Goal: Task Accomplishment & Management: Manage account settings

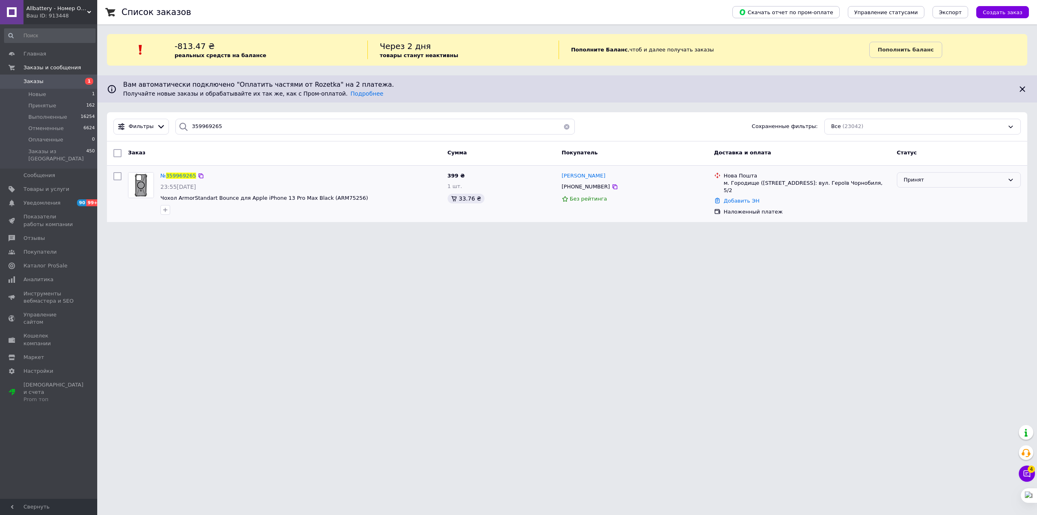
click at [947, 178] on div "Принят" at bounding box center [954, 180] width 101 height 9
click at [945, 211] on li "Отменен" at bounding box center [959, 211] width 123 height 15
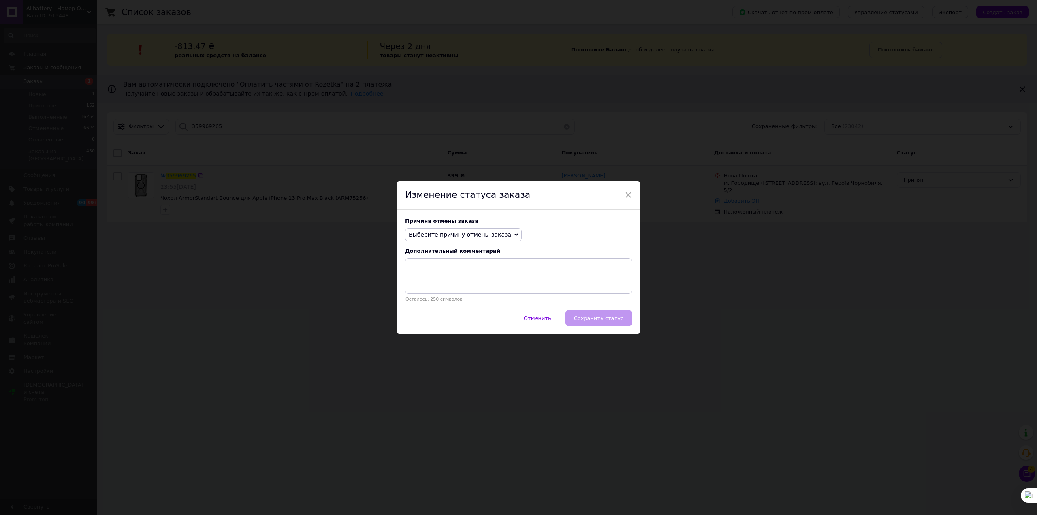
click at [461, 238] on span "Выберите причину отмены заказа" at bounding box center [460, 234] width 103 height 6
click at [475, 273] on li "Оплата не поступила" at bounding box center [464, 272] width 116 height 11
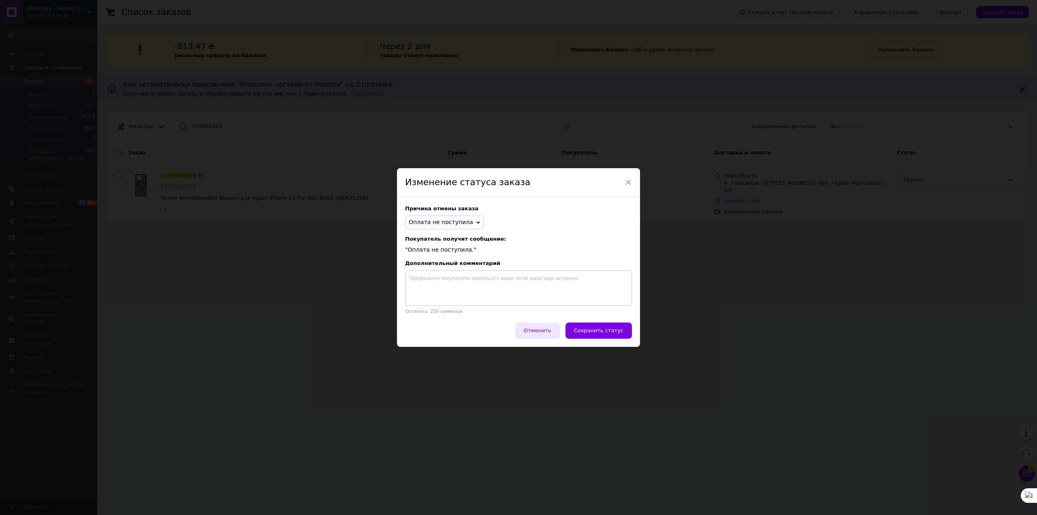
click at [551, 329] on span "Отменить" at bounding box center [538, 330] width 28 height 6
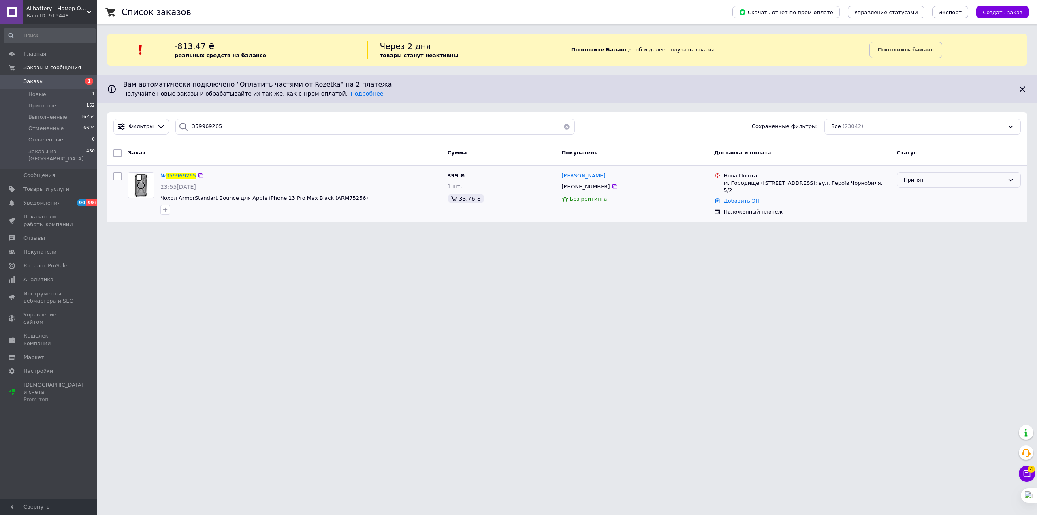
click at [215, 135] on div "Фильтры 359969265 Сохраненные фильтры: Все (23042)" at bounding box center [567, 126] width 921 height 29
click at [222, 124] on input "359969265" at bounding box center [375, 127] width 400 height 16
paste input "61642749"
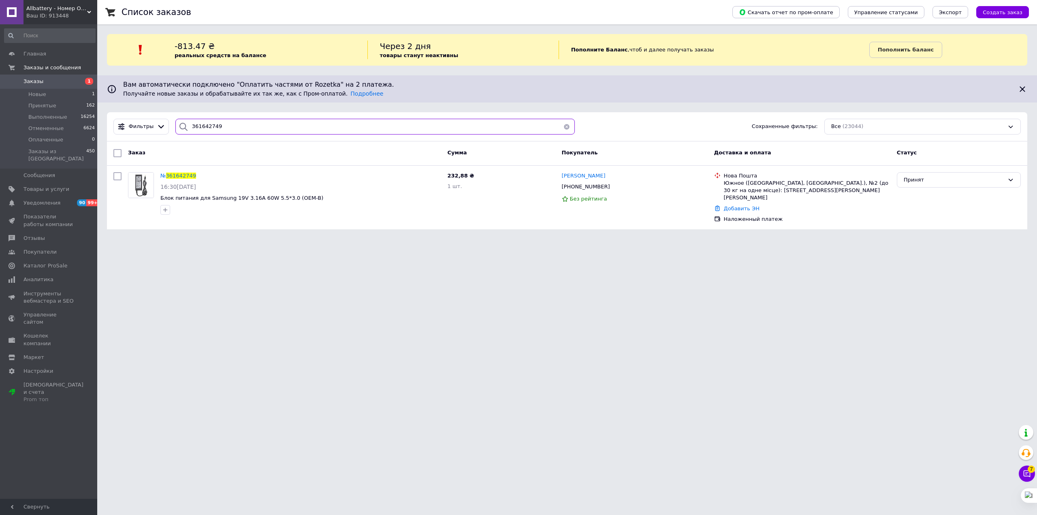
click at [224, 119] on input "361642749" at bounding box center [375, 127] width 400 height 16
click at [224, 124] on input "361642749" at bounding box center [375, 127] width 400 height 16
paste input "228590"
drag, startPoint x: 529, startPoint y: 459, endPoint x: 520, endPoint y: 447, distance: 15.2
click at [529, 243] on html "Allbattery - Номер Один в [GEOGRAPHIC_DATA] в Области Аккумуляторов для Ноутбук…" at bounding box center [518, 121] width 1037 height 243
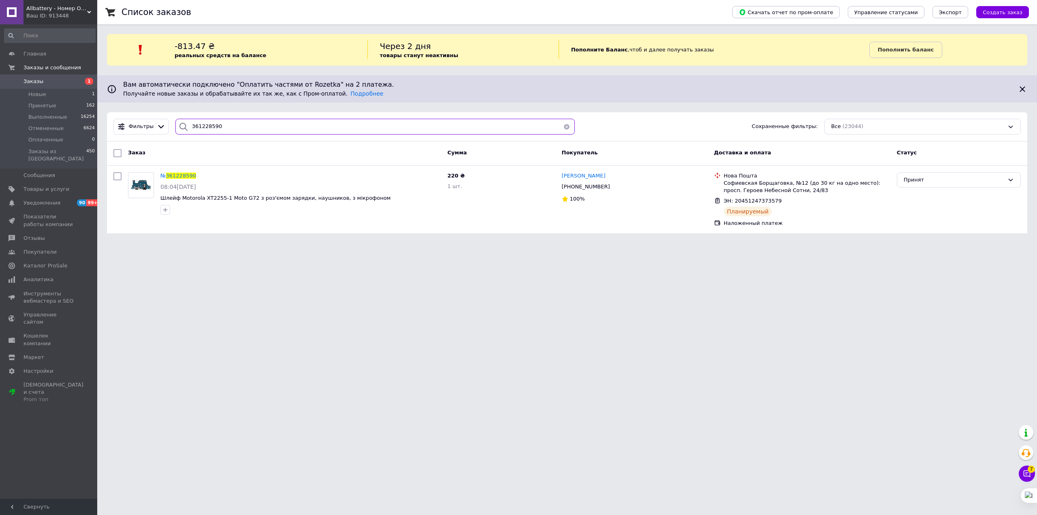
click at [237, 128] on input "361228590" at bounding box center [375, 127] width 400 height 16
paste input "642749"
type input "361642749"
drag, startPoint x: 267, startPoint y: 59, endPoint x: 182, endPoint y: 45, distance: 85.5
click at [182, 45] on div "-813.47 ₴ реальных средств на балансе Через 2 дня товары станут неактивны Попол…" at bounding box center [567, 50] width 921 height 19
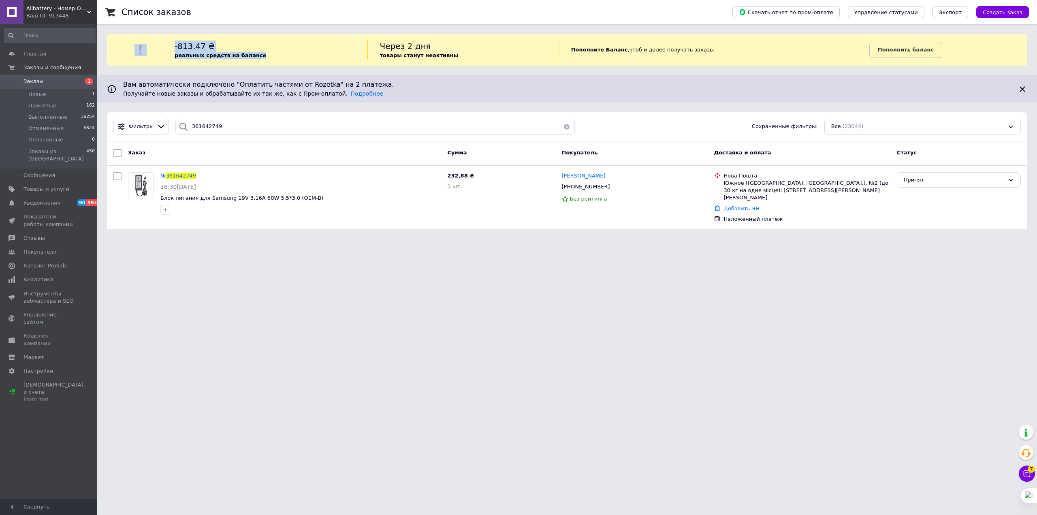
copy div "-813.47 ₴ реальных средств на балансе"
